Goal: Task Accomplishment & Management: Manage account settings

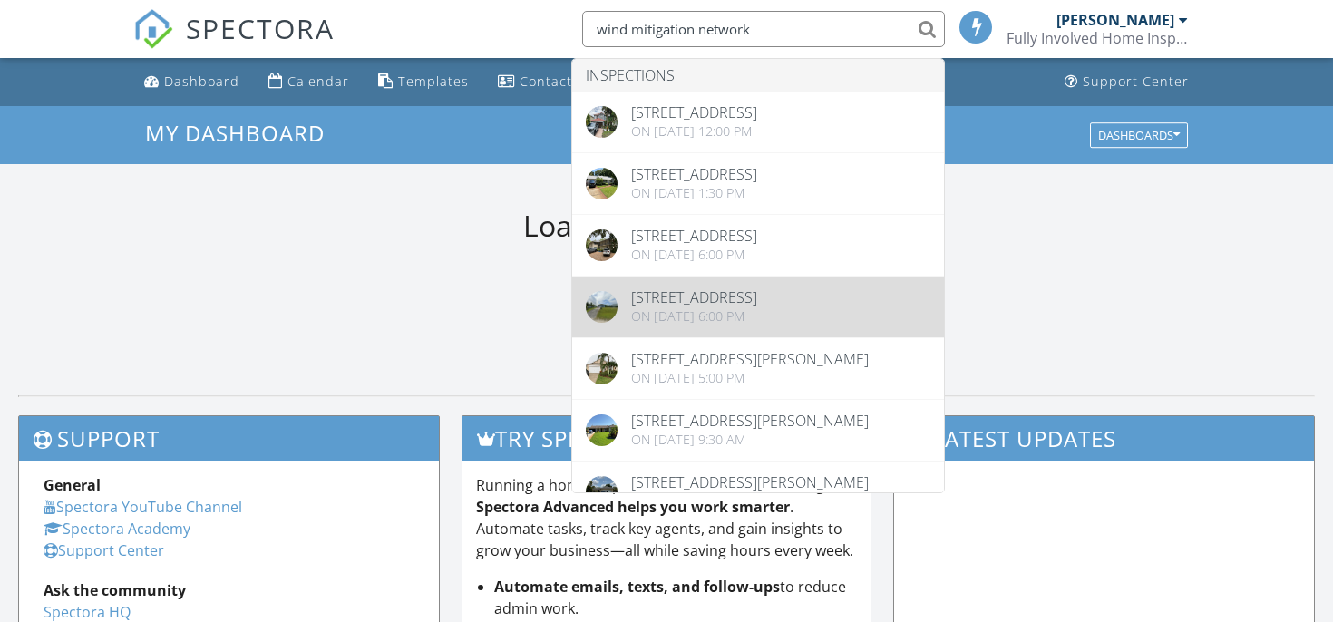
type input "wind mitigation network"
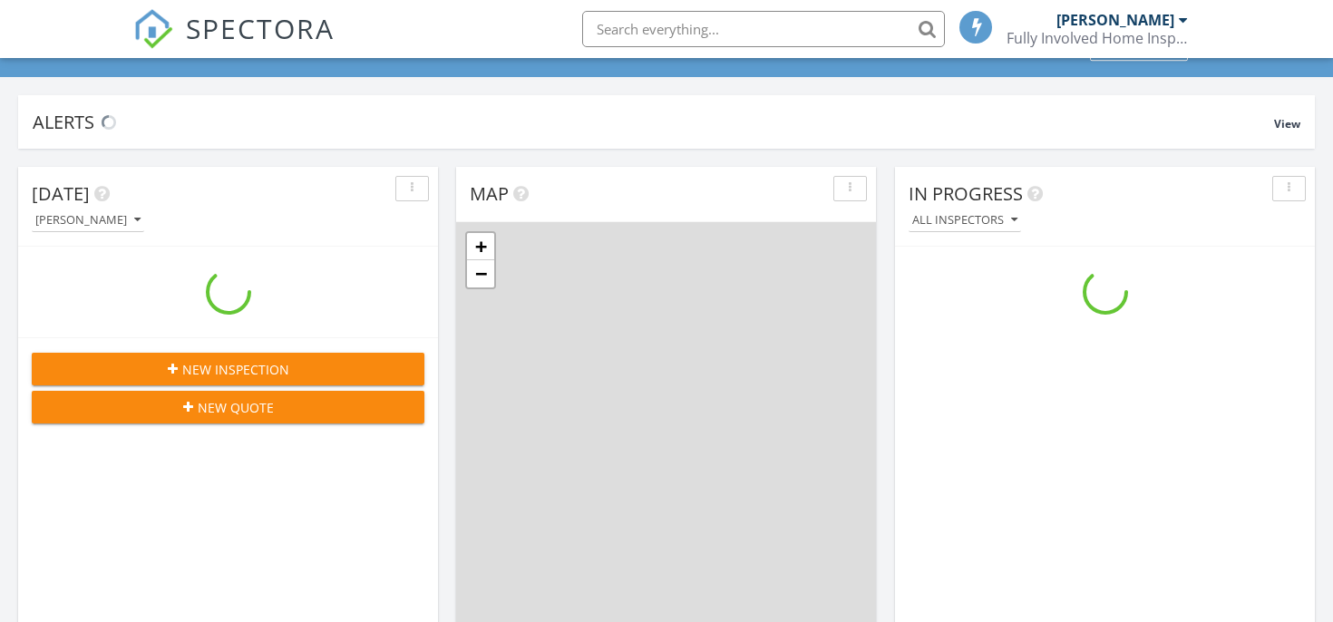
scroll to position [86, 0]
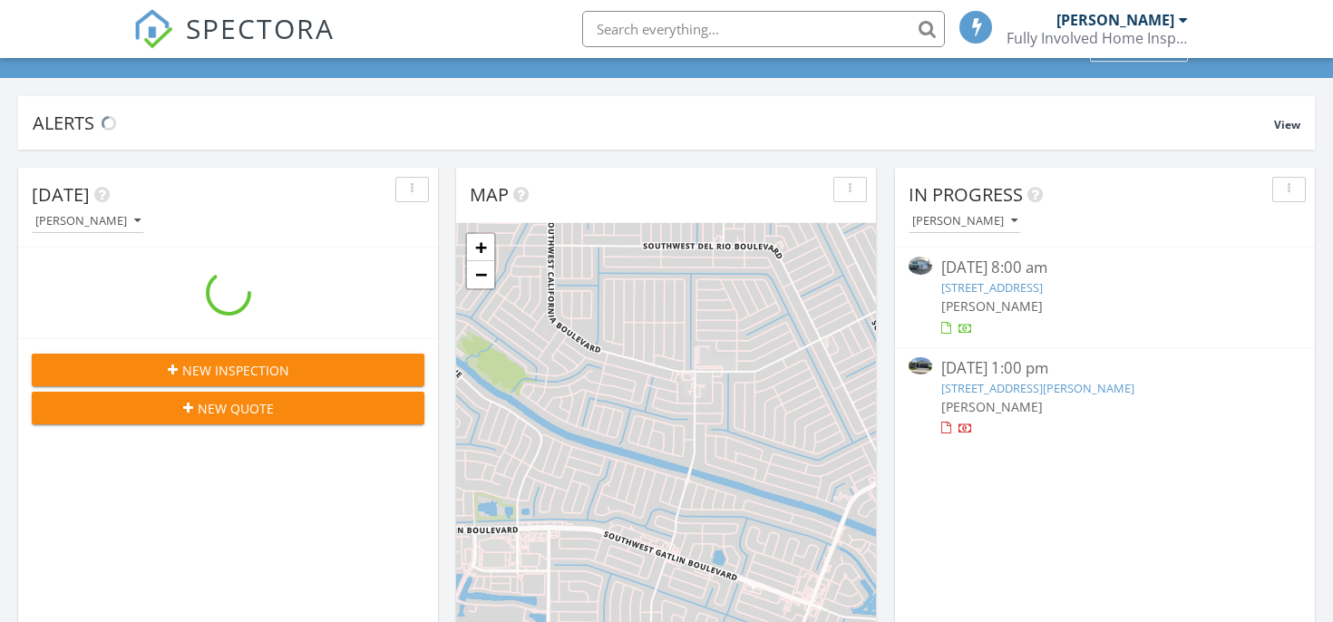
click at [743, 36] on input "text" at bounding box center [763, 29] width 363 height 36
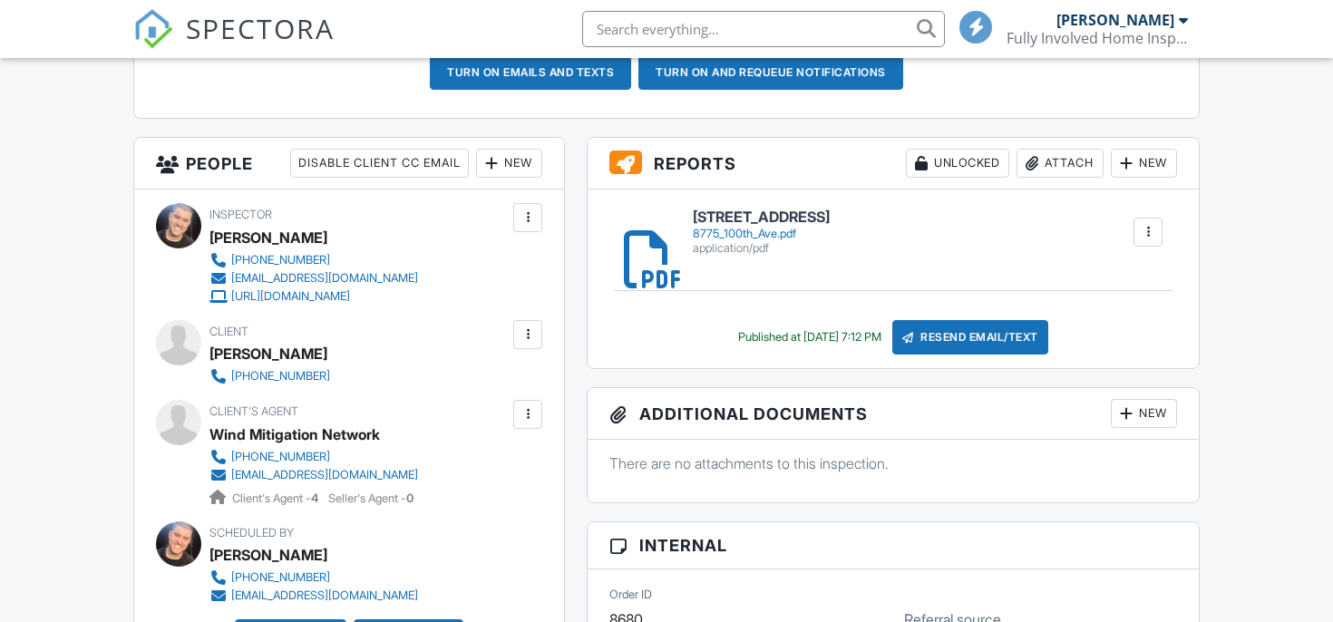
scroll to position [590, 0]
click at [706, 216] on h6 "8775 100th Ave" at bounding box center [761, 217] width 137 height 16
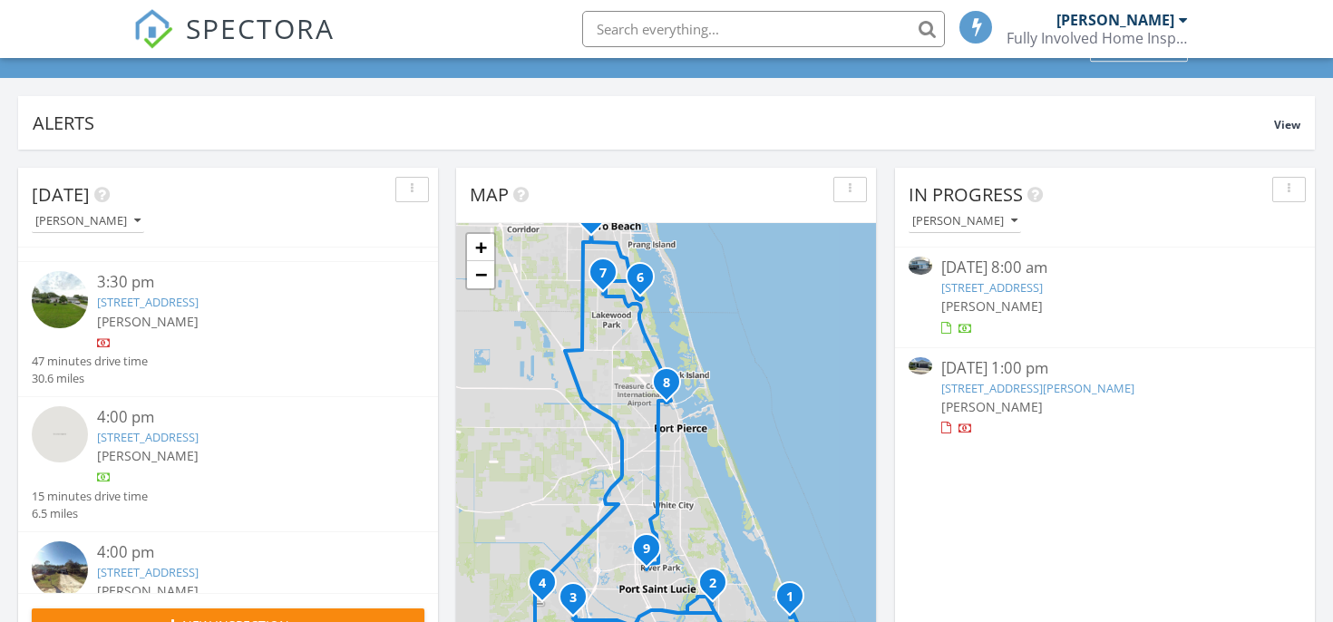
click at [173, 307] on link "1426 35th Ave, Vero Beach, FL 32960" at bounding box center [148, 302] width 102 height 16
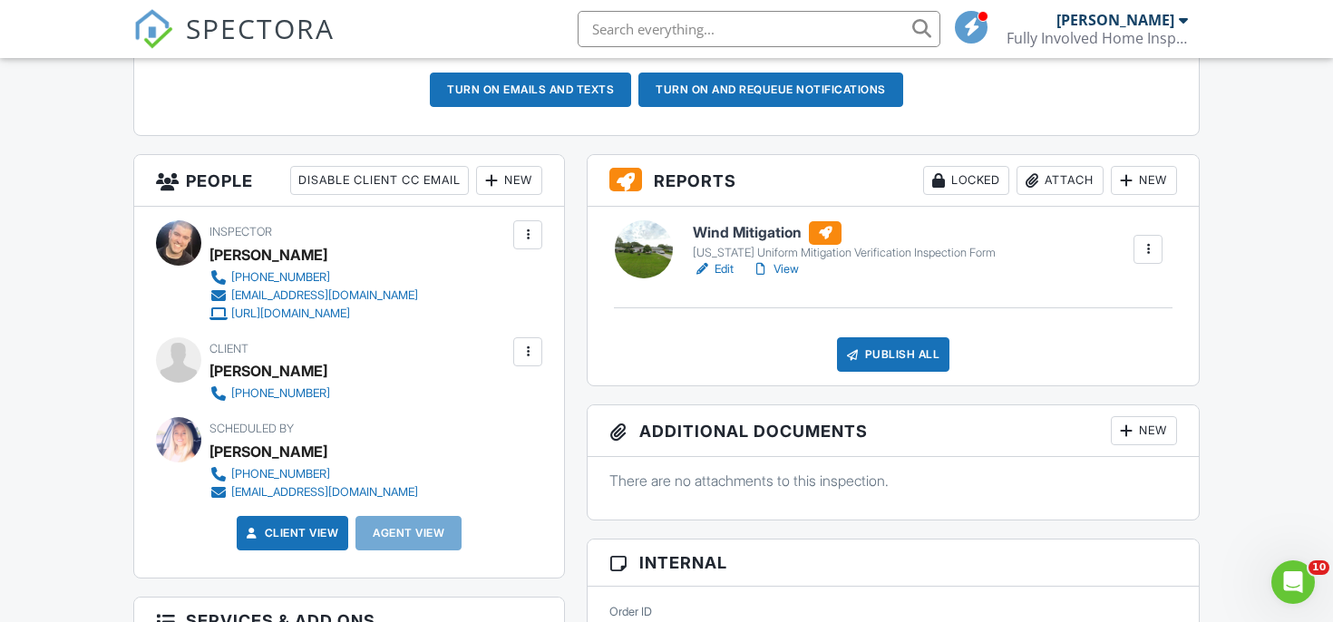
click at [1155, 242] on div at bounding box center [1148, 249] width 18 height 18
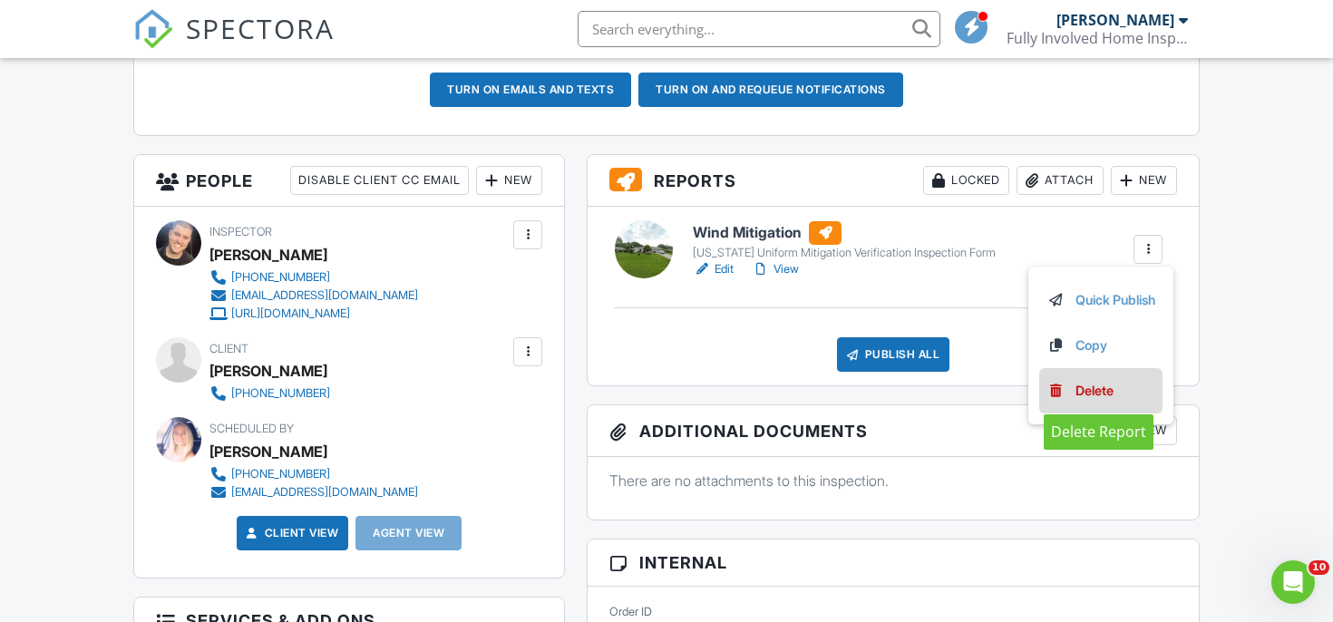
click at [1063, 387] on link "Delete" at bounding box center [1100, 391] width 109 height 20
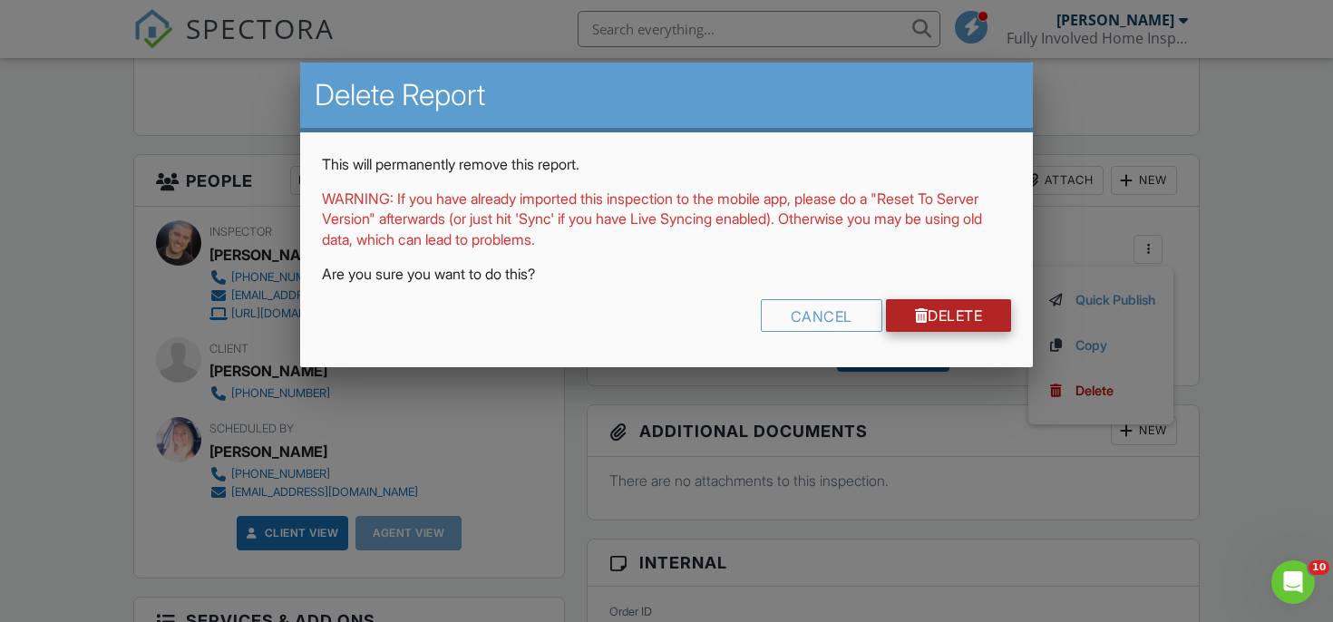
click at [977, 323] on link "Delete" at bounding box center [949, 315] width 126 height 33
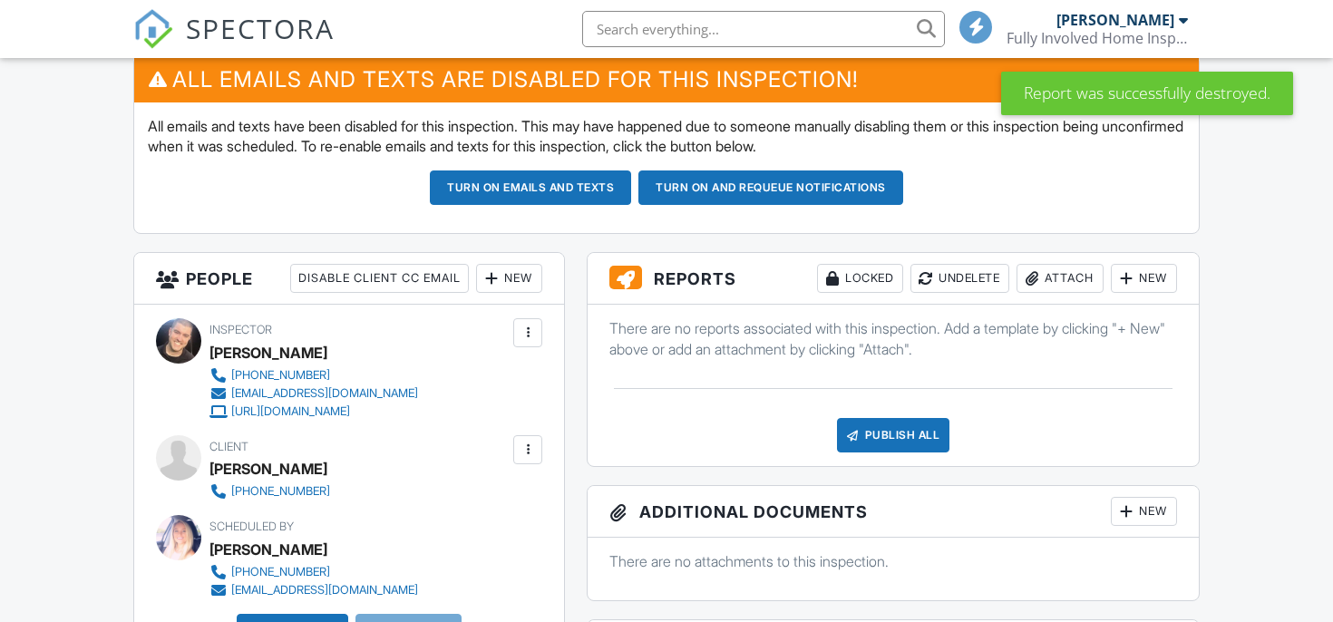
click at [1058, 270] on div "Attach" at bounding box center [1059, 278] width 87 height 29
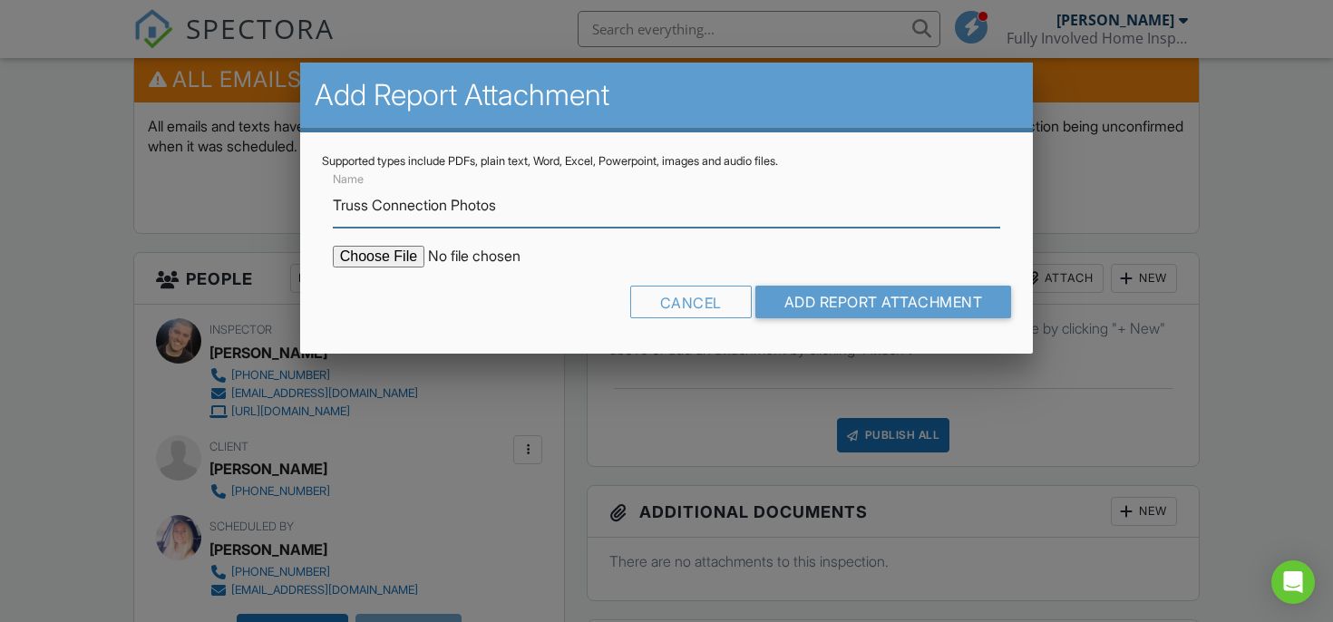
type input "Truss Connection Photos"
click at [375, 248] on input "file" at bounding box center [487, 257] width 308 height 22
type input "C:\fakepath\[STREET_ADDRESS] Truss Connections.pdf"
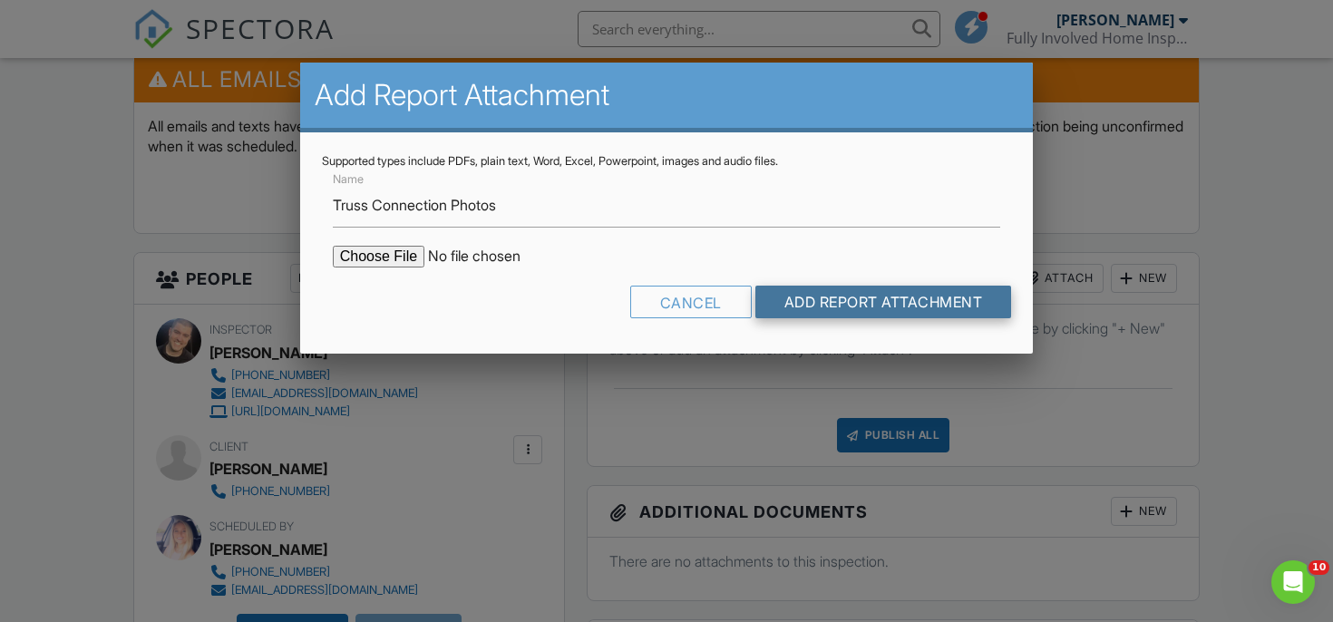
click at [855, 306] on input "Add Report Attachment" at bounding box center [883, 302] width 257 height 33
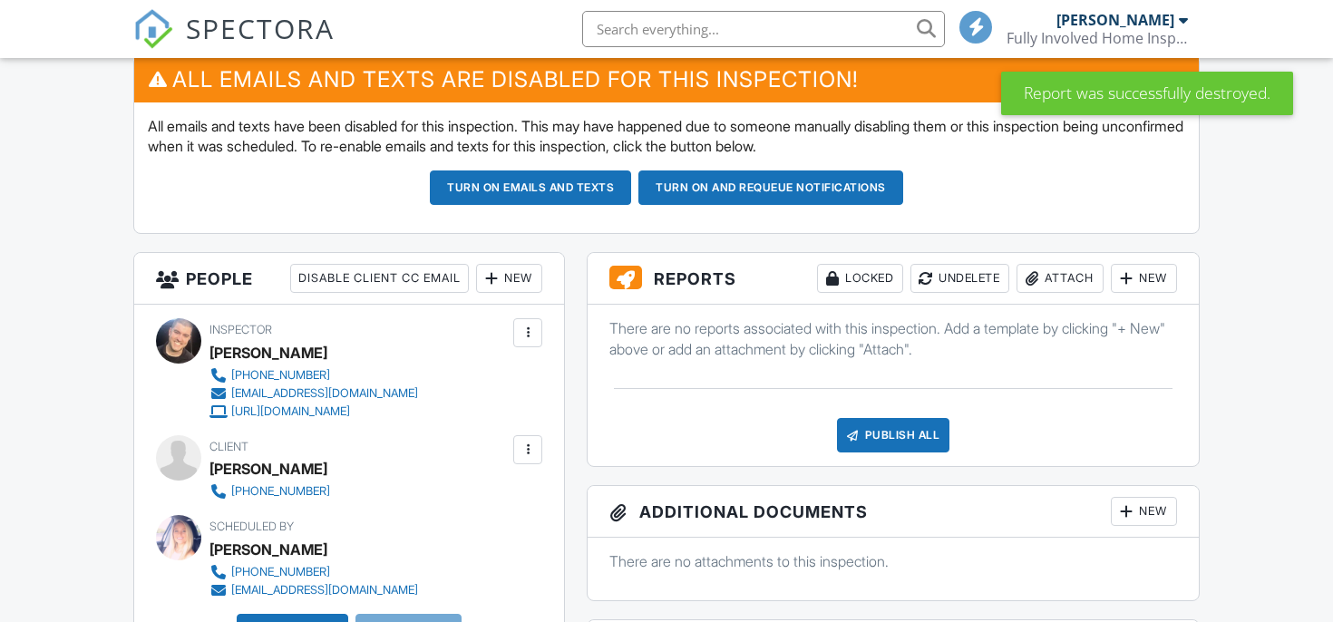
click at [1035, 283] on div at bounding box center [1032, 278] width 18 height 18
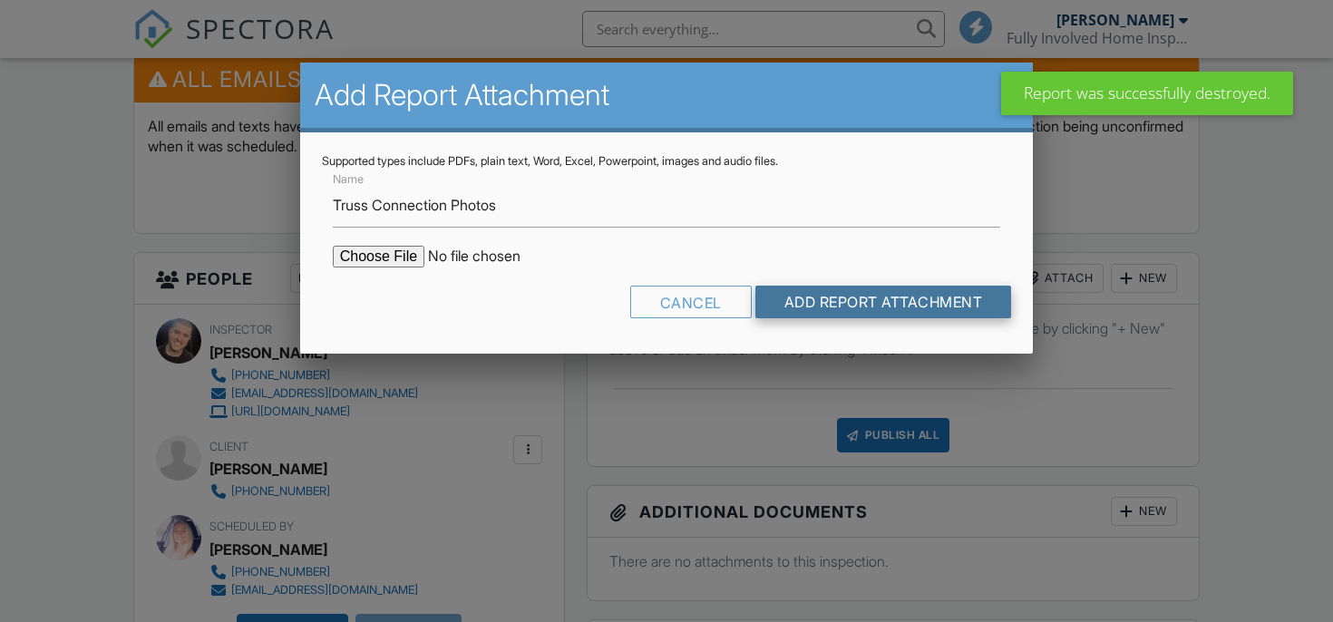
click at [844, 302] on input "Add Report Attachment" at bounding box center [883, 302] width 257 height 33
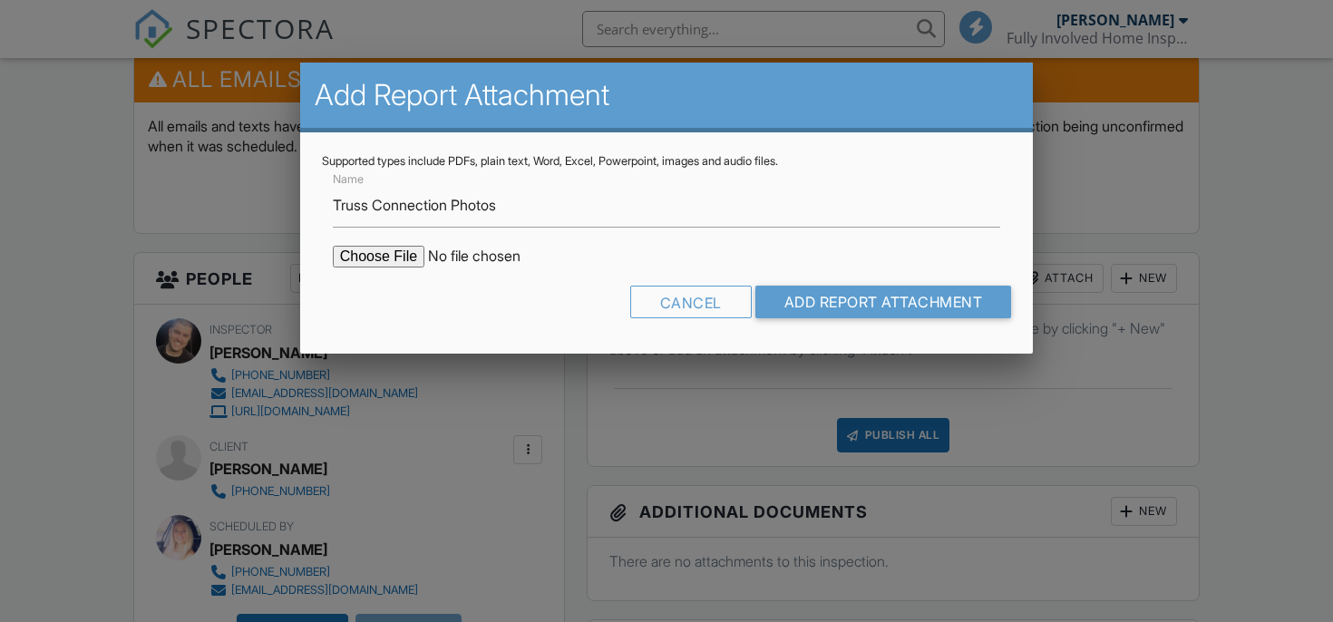
click at [413, 248] on input "file" at bounding box center [487, 257] width 308 height 22
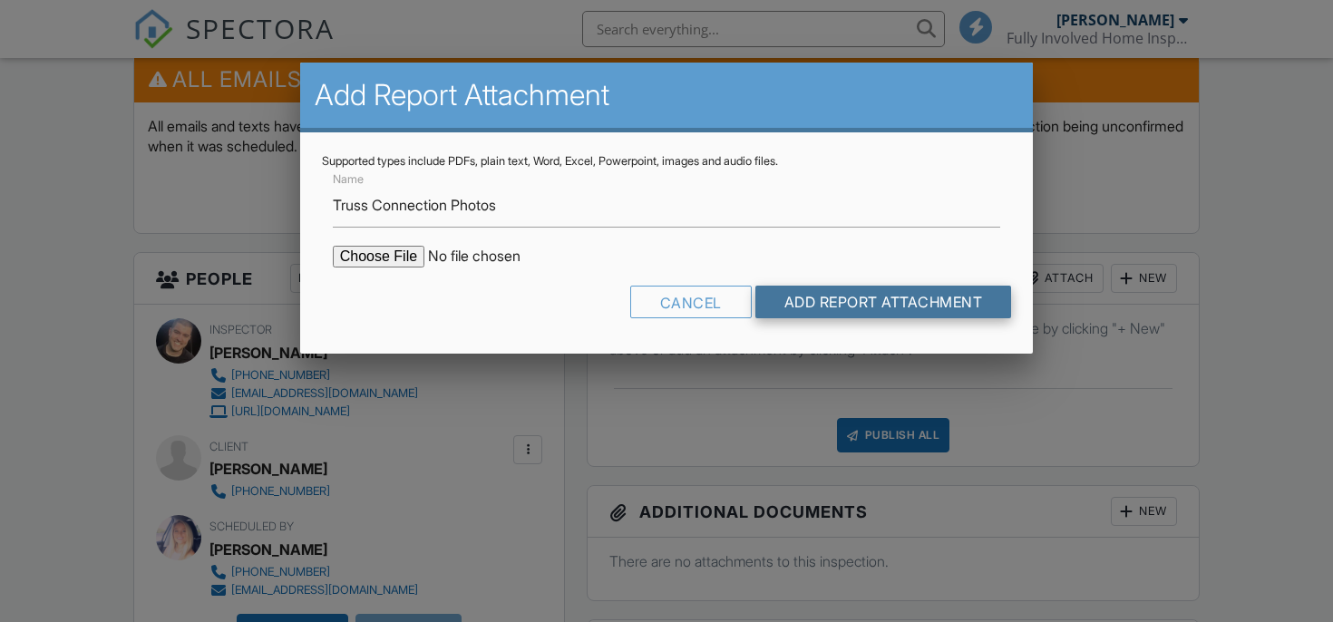
click at [781, 306] on input "Add Report Attachment" at bounding box center [883, 302] width 257 height 33
